Goal: Task Accomplishment & Management: Manage account settings

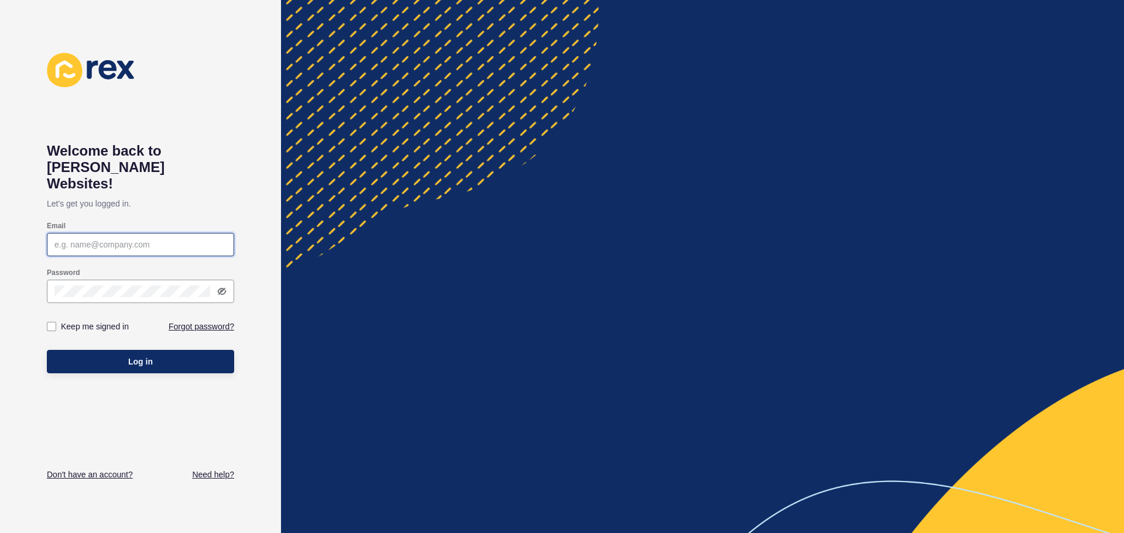
click at [161, 239] on input "Email" at bounding box center [140, 245] width 172 height 12
click at [47, 350] on button "Log in" at bounding box center [140, 361] width 187 height 23
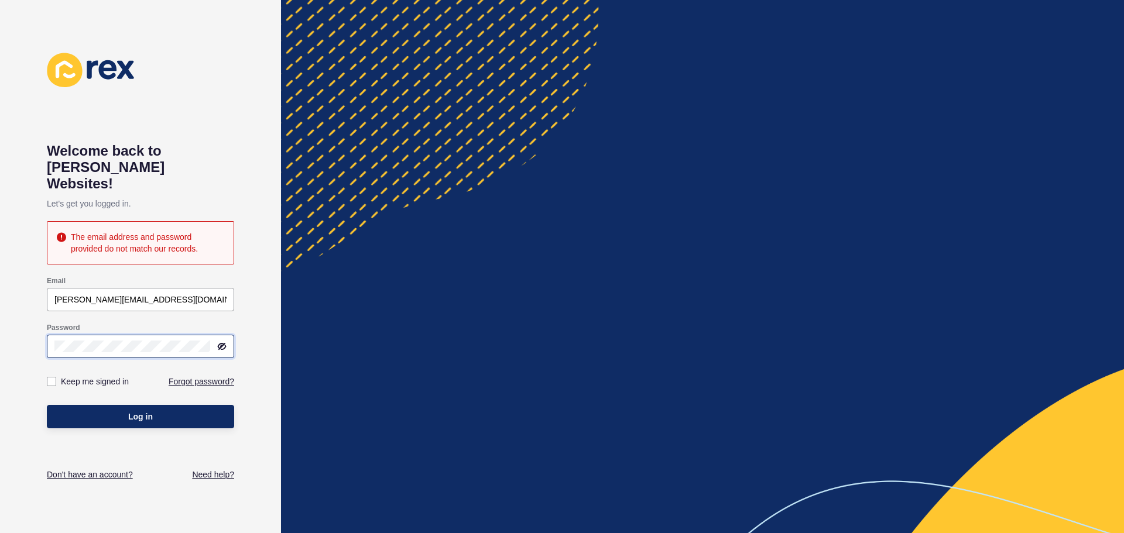
click at [0, 319] on div "Welcome back to [PERSON_NAME] Websites! Let's get you logged in. The email addr…" at bounding box center [140, 266] width 281 height 533
click at [47, 405] on button "Log in" at bounding box center [140, 416] width 187 height 23
click at [0, 331] on div "Welcome back to [PERSON_NAME] Websites! Let's get you logged in. The email addr…" at bounding box center [140, 266] width 281 height 533
drag, startPoint x: 193, startPoint y: 286, endPoint x: 11, endPoint y: 278, distance: 182.9
click at [114, 294] on input "[PERSON_NAME][EMAIL_ADDRESS][DOMAIN_NAME]" at bounding box center [140, 300] width 172 height 12
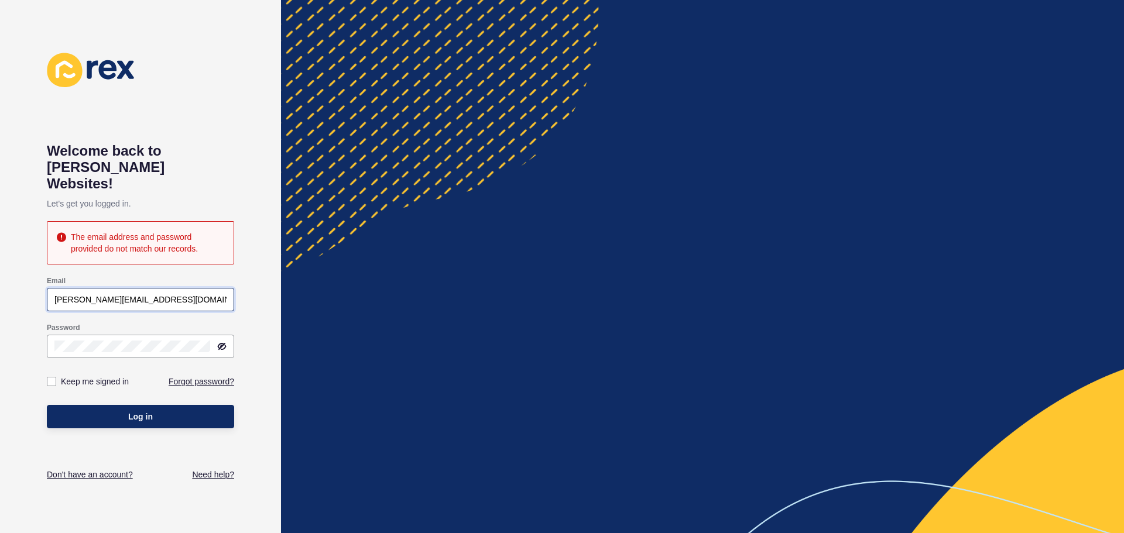
drag, startPoint x: 11, startPoint y: 278, endPoint x: 0, endPoint y: 270, distance: 13.0
click at [0, 270] on div "Welcome back to [PERSON_NAME] Websites! Let's get you logged in. The email addr…" at bounding box center [140, 266] width 281 height 533
click at [170, 294] on input "[PERSON_NAME][EMAIL_ADDRESS][DOMAIN_NAME]" at bounding box center [140, 300] width 172 height 12
drag, startPoint x: 170, startPoint y: 285, endPoint x: 0, endPoint y: 262, distance: 172.0
click at [0, 262] on div "Welcome back to [PERSON_NAME] Websites! Let's get you logged in. The email addr…" at bounding box center [140, 266] width 281 height 533
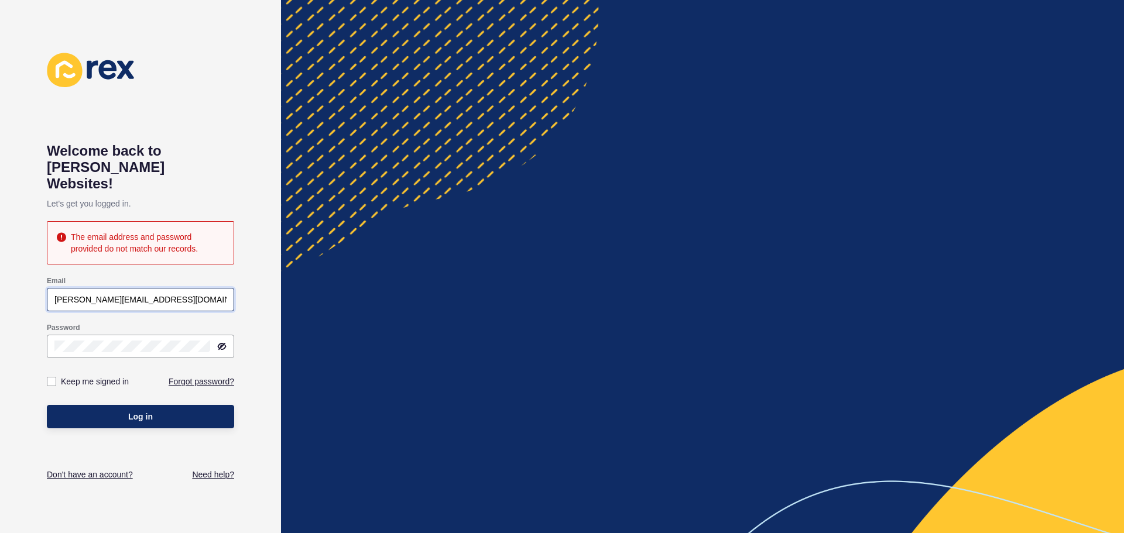
type input "="
click at [0, 350] on div "Welcome back to [PERSON_NAME] Websites! Let's get you logged in. The email addr…" at bounding box center [140, 266] width 281 height 533
click at [47, 405] on button "Log in" at bounding box center [140, 416] width 187 height 23
drag, startPoint x: 185, startPoint y: 285, endPoint x: 0, endPoint y: 269, distance: 185.8
click at [0, 269] on div "Welcome back to [PERSON_NAME] Websites! Let's get you logged in. The email addr…" at bounding box center [140, 266] width 281 height 533
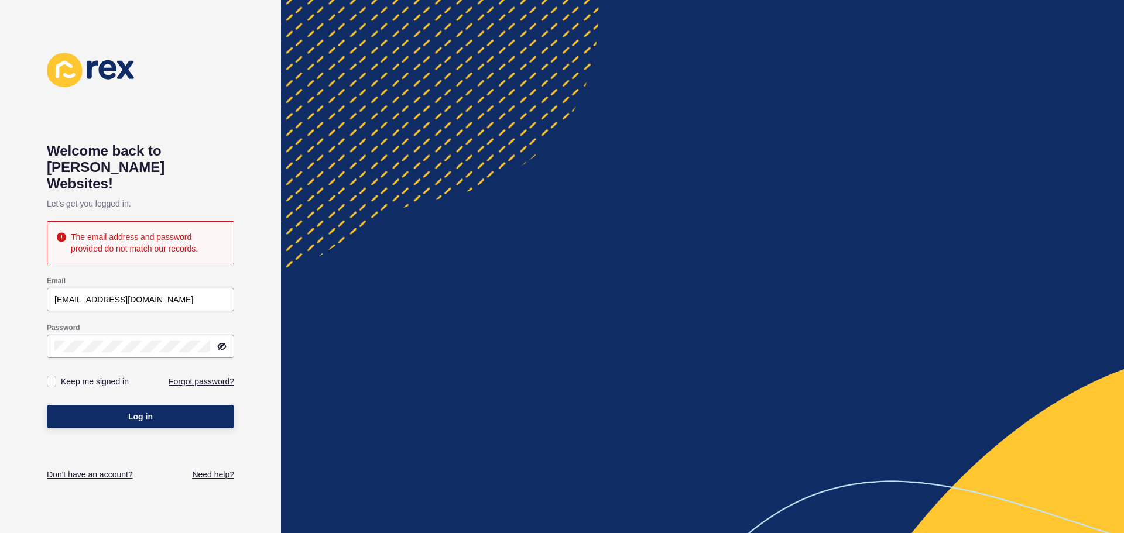
click at [84, 296] on div "Email [EMAIL_ADDRESS][DOMAIN_NAME]" at bounding box center [141, 293] width 190 height 37
drag, startPoint x: 83, startPoint y: 285, endPoint x: 0, endPoint y: 292, distance: 83.4
click at [0, 292] on div "Welcome back to [PERSON_NAME] Websites! Let's get you logged in. The email addr…" at bounding box center [140, 266] width 281 height 533
type input "[PERSON_NAME][EMAIL_ADDRESS][DOMAIN_NAME]"
click at [153, 347] on form "Email [PERSON_NAME][EMAIL_ADDRESS][DOMAIN_NAME] Password Keep me signed in Forg…" at bounding box center [140, 353] width 187 height 164
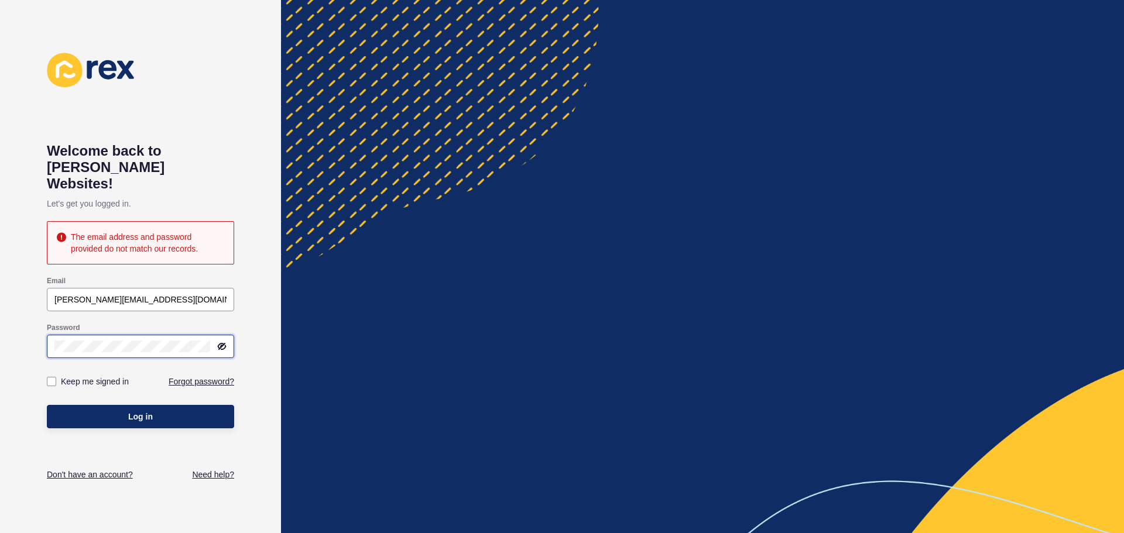
click at [0, 316] on div "Welcome back to [PERSON_NAME] Websites! Let's get you logged in. The email addr…" at bounding box center [140, 266] width 281 height 533
click at [47, 405] on button "Log in" at bounding box center [140, 416] width 187 height 23
click at [0, 335] on div "Welcome back to [PERSON_NAME] Websites! Let's get you logged in. The email addr…" at bounding box center [140, 266] width 281 height 533
click at [47, 405] on button "Log in" at bounding box center [140, 416] width 187 height 23
click at [83, 443] on div "Welcome back to [PERSON_NAME] Websites! Let's get you logged in. The email addr…" at bounding box center [140, 267] width 187 height 428
